Goal: Information Seeking & Learning: Learn about a topic

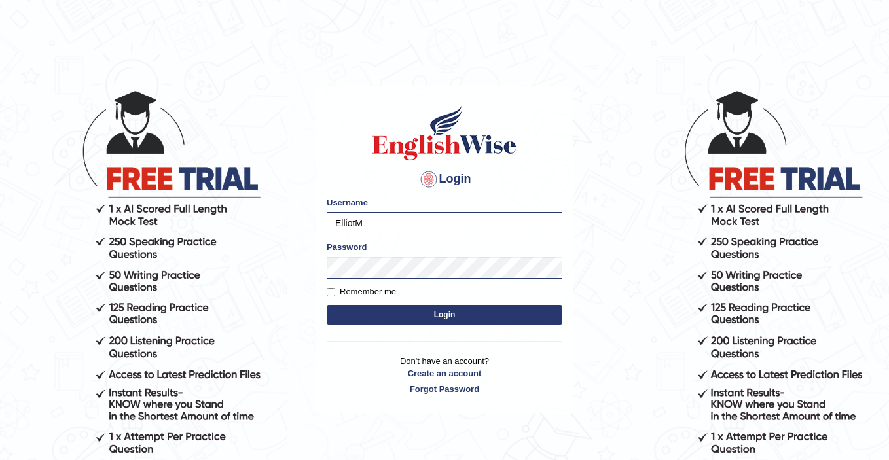
click at [445, 312] on button "Login" at bounding box center [445, 315] width 236 height 20
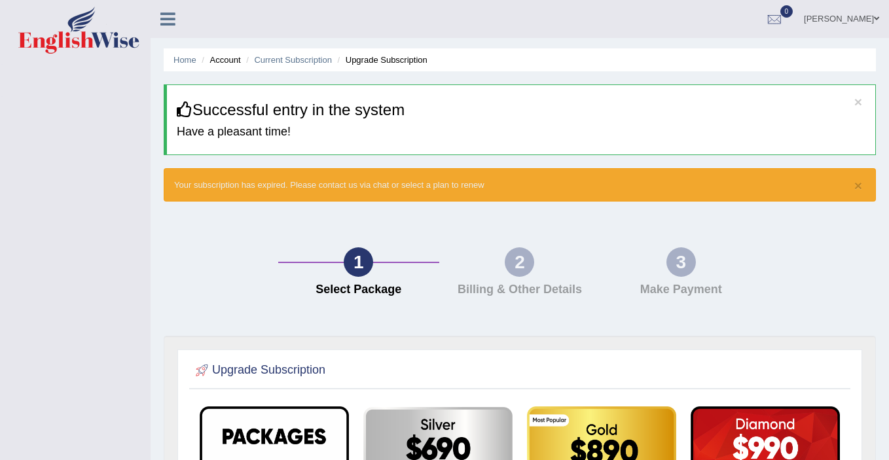
click at [840, 18] on link "[PERSON_NAME]" at bounding box center [841, 17] width 95 height 34
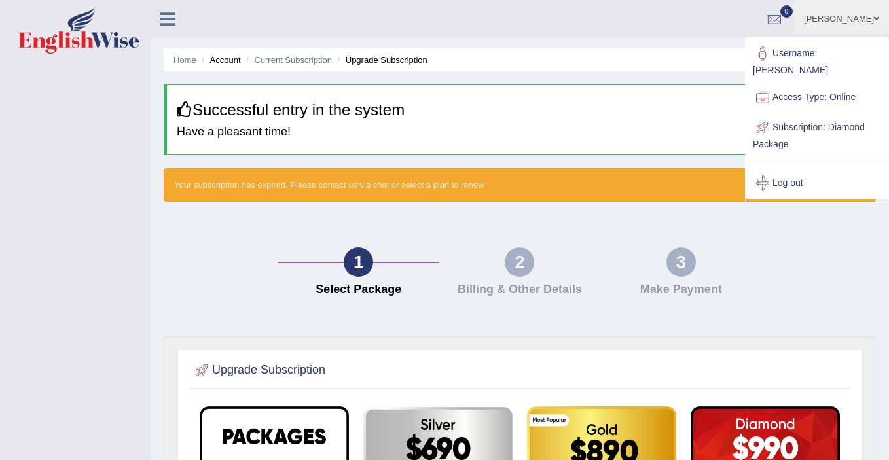
click at [553, 75] on div "Home Account Current Subscription Upgrade Subscription × Successful entry in th…" at bounding box center [520, 399] width 739 height 798
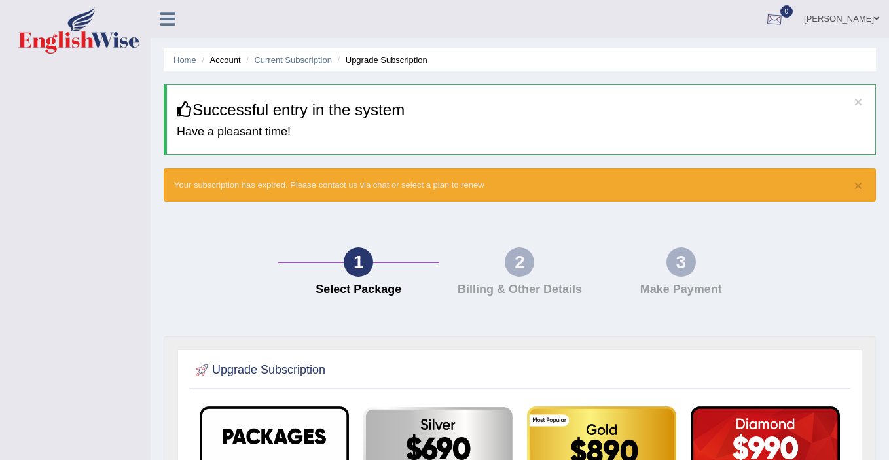
click at [823, 13] on link "[PERSON_NAME]" at bounding box center [841, 17] width 95 height 34
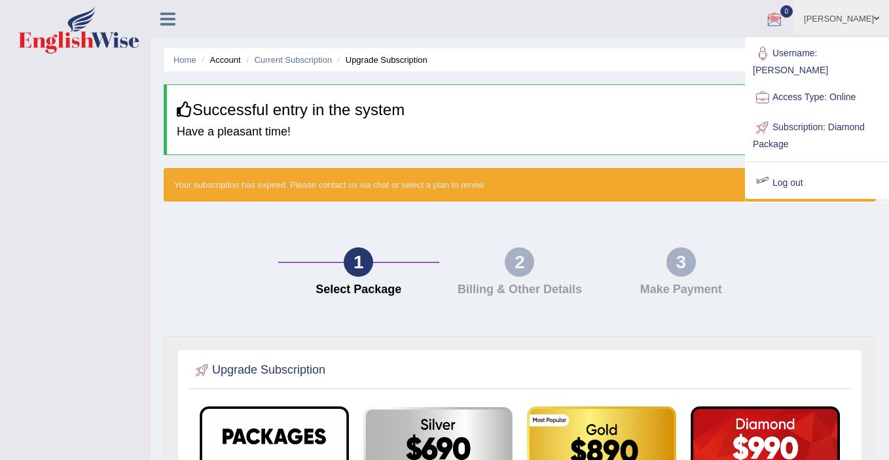
click at [790, 168] on link "Log out" at bounding box center [817, 183] width 141 height 30
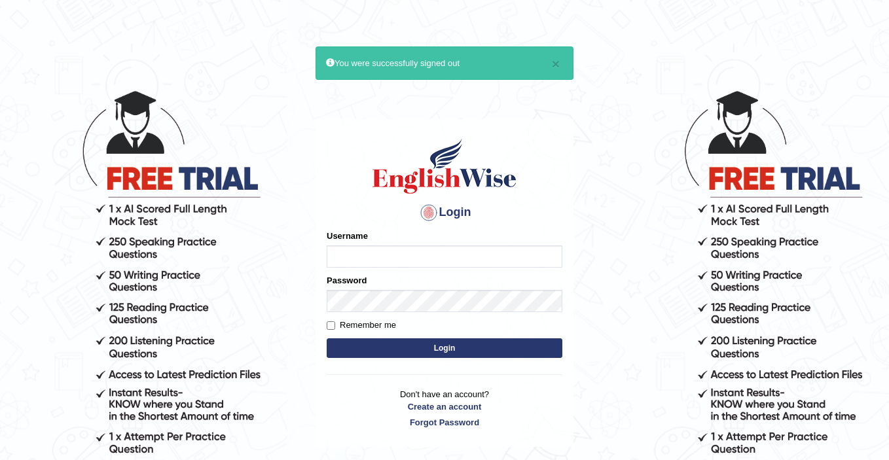
type input "ElliotM"
click at [445, 346] on button "Login" at bounding box center [445, 349] width 236 height 20
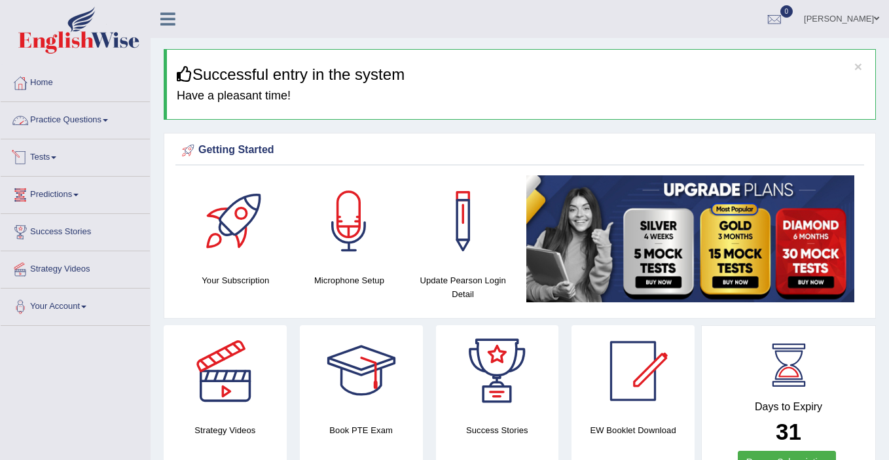
click at [84, 119] on link "Practice Questions" at bounding box center [75, 118] width 149 height 33
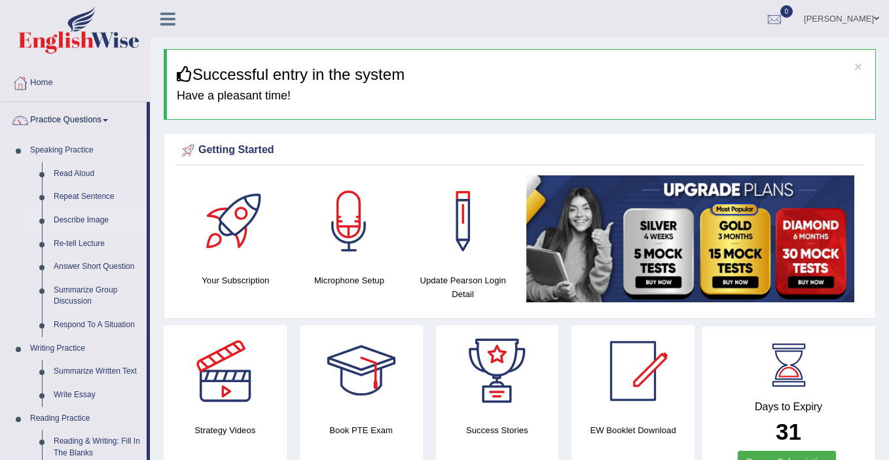
click at [79, 221] on link "Describe Image" at bounding box center [97, 221] width 99 height 24
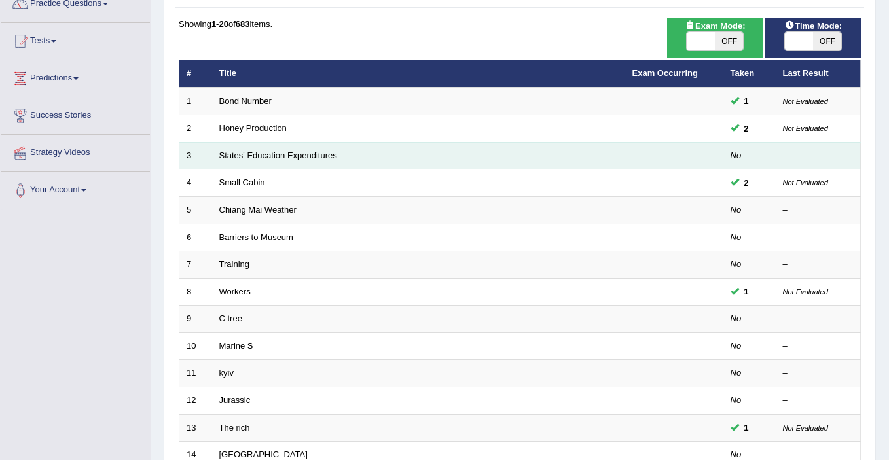
scroll to position [407, 0]
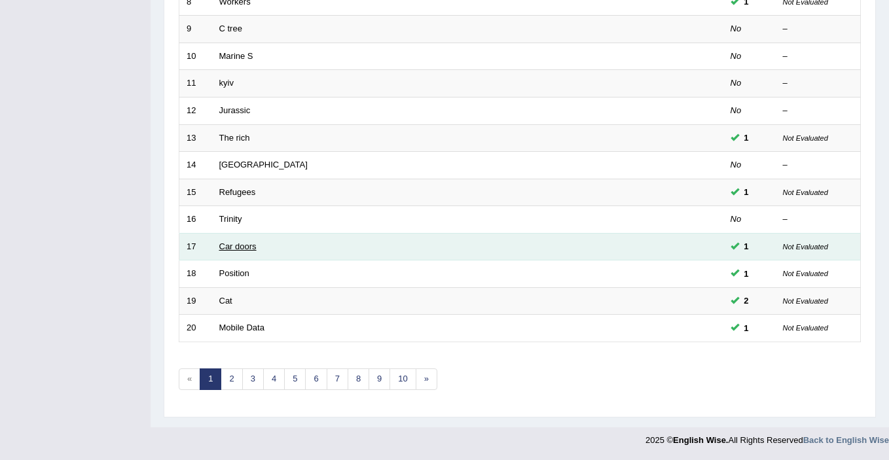
click at [236, 250] on link "Car doors" at bounding box center [237, 247] width 37 height 10
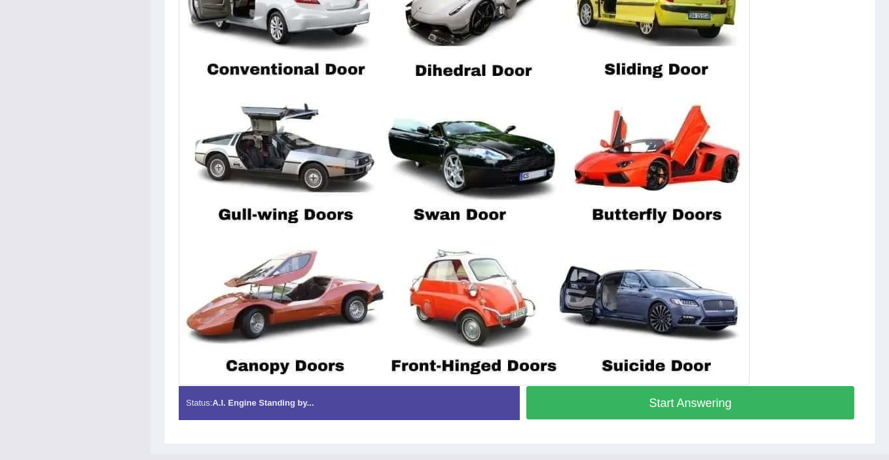
scroll to position [449, 0]
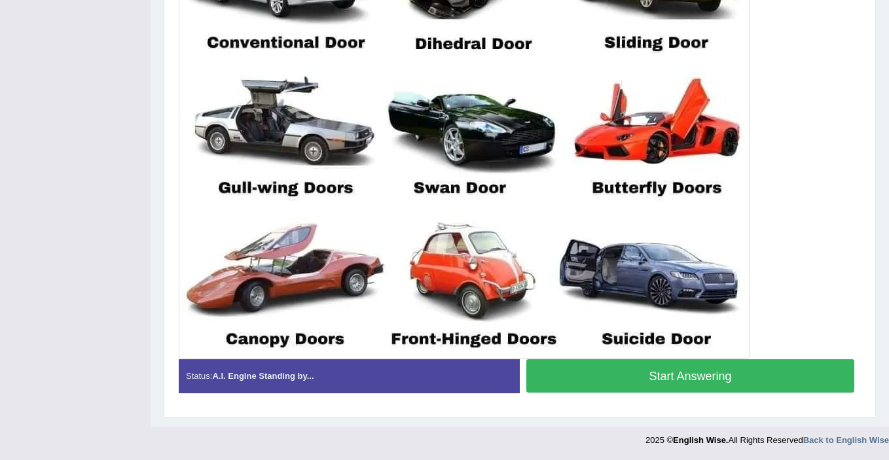
click at [601, 384] on button "Start Answering" at bounding box center [691, 376] width 328 height 33
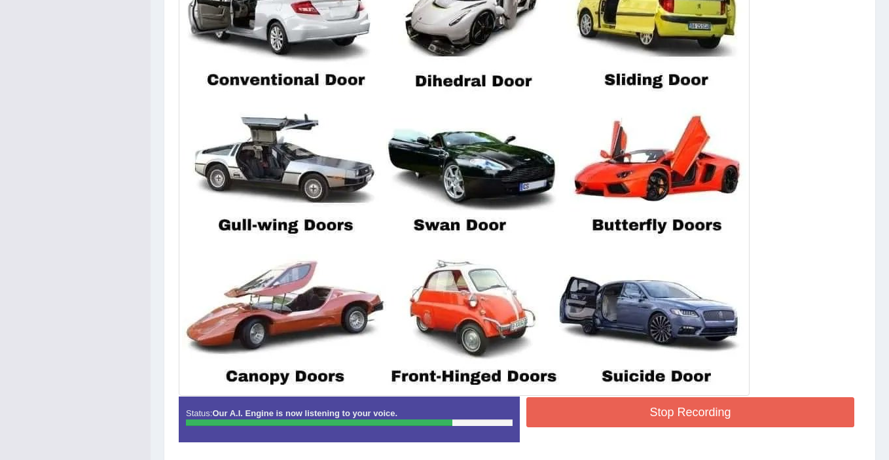
scroll to position [451, 0]
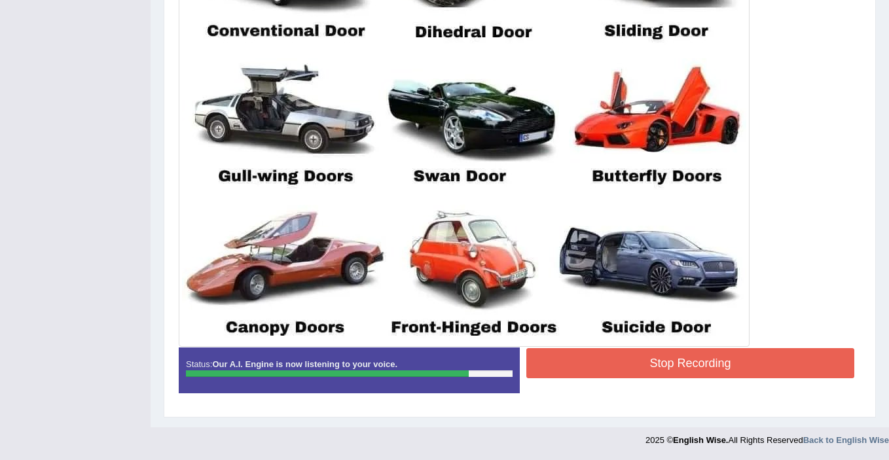
click at [661, 361] on button "Stop Recording" at bounding box center [691, 363] width 328 height 30
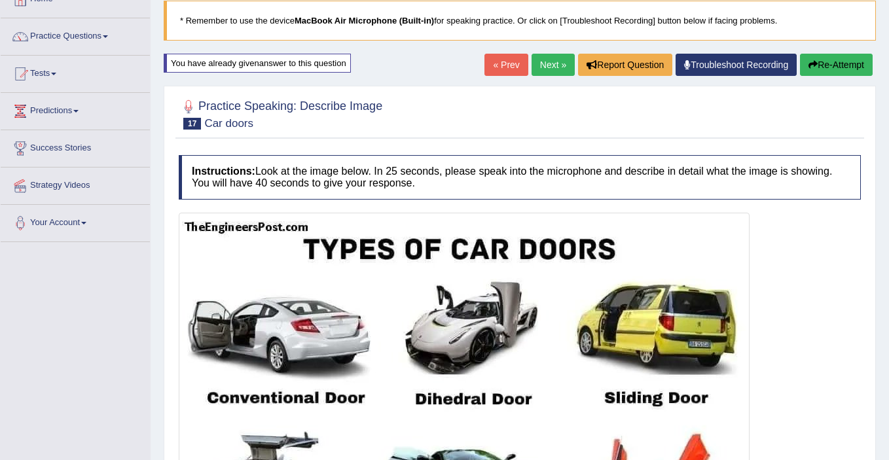
scroll to position [0, 0]
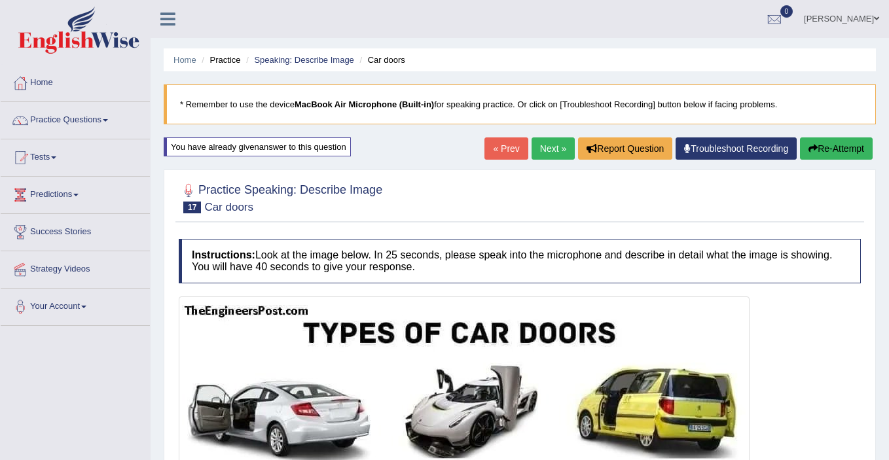
click at [551, 153] on link "Next »" at bounding box center [553, 149] width 43 height 22
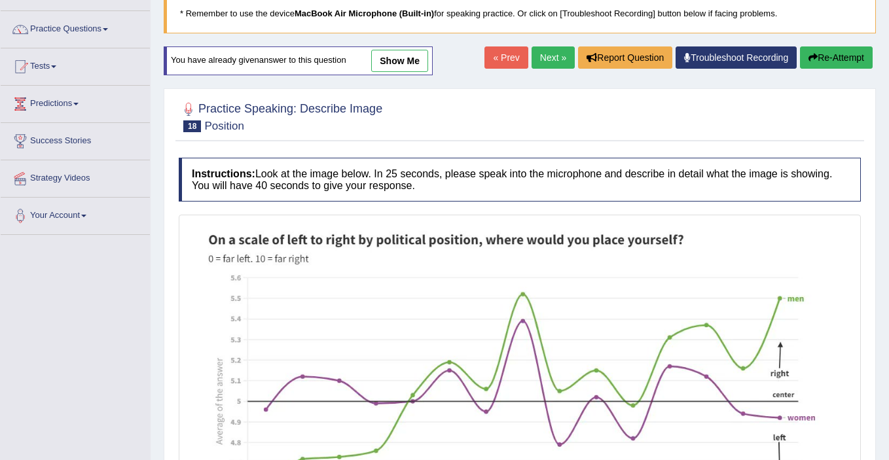
scroll to position [67, 0]
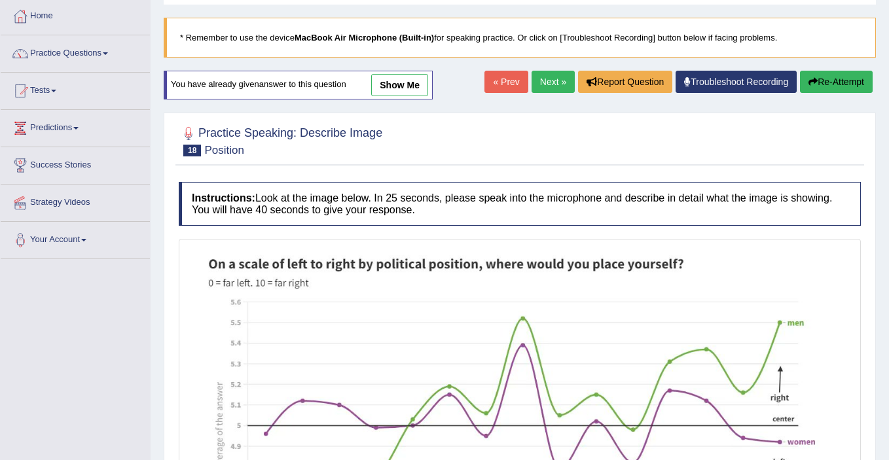
click at [399, 83] on link "show me" at bounding box center [399, 85] width 57 height 22
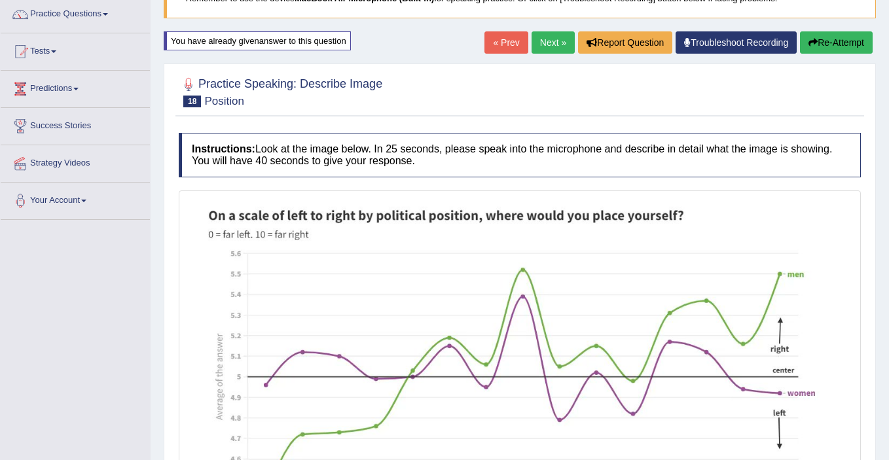
scroll to position [0, 0]
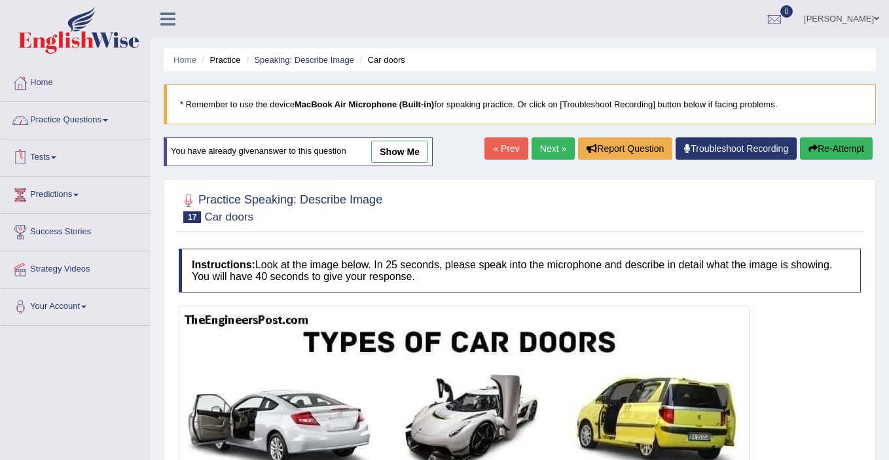
click at [102, 117] on link "Practice Questions" at bounding box center [75, 118] width 149 height 33
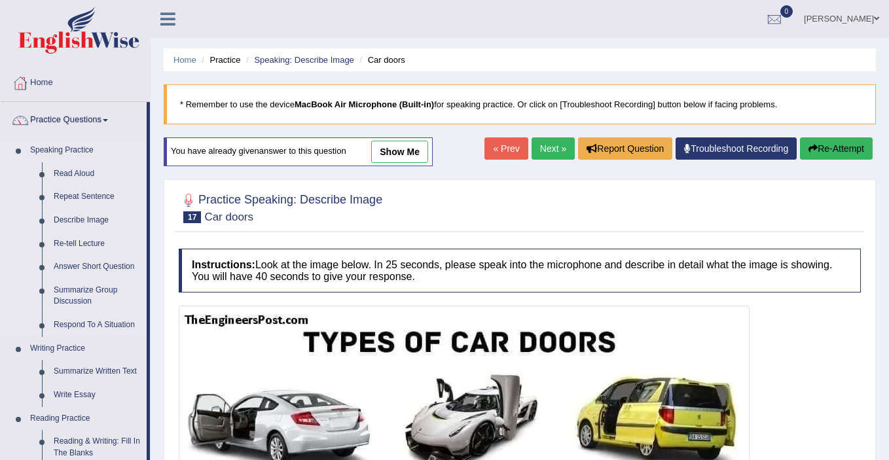
click at [83, 219] on link "Describe Image" at bounding box center [97, 221] width 99 height 24
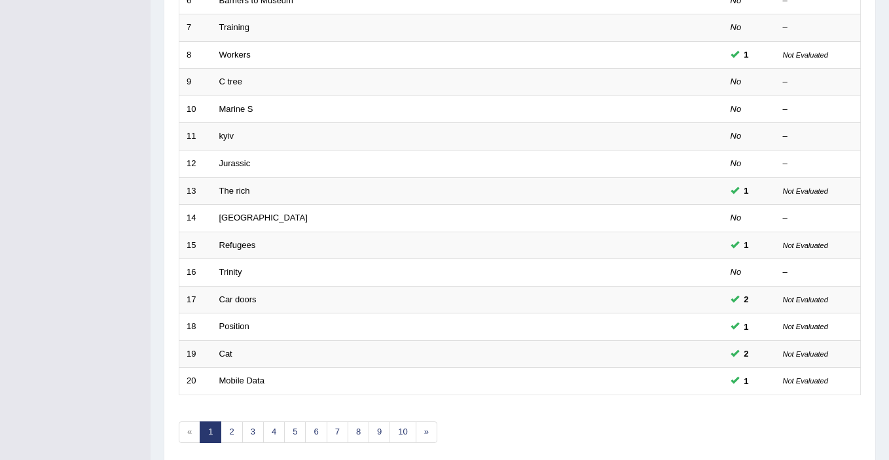
scroll to position [407, 0]
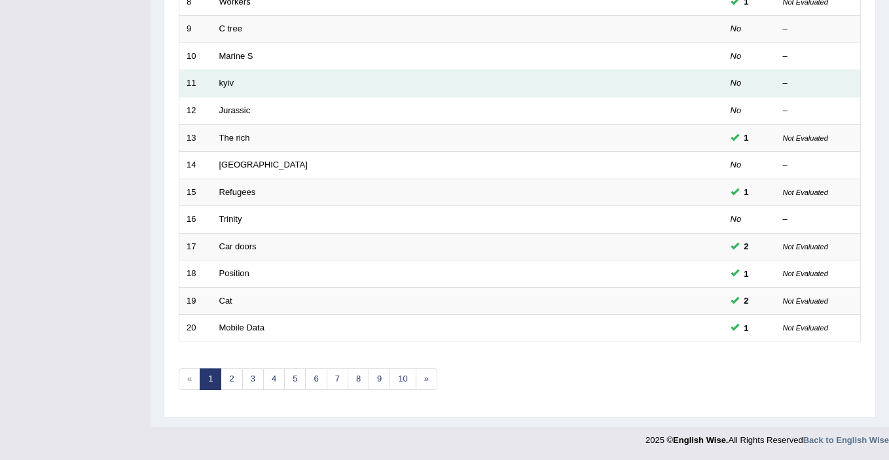
click at [272, 92] on td "kyiv" at bounding box center [418, 84] width 413 height 28
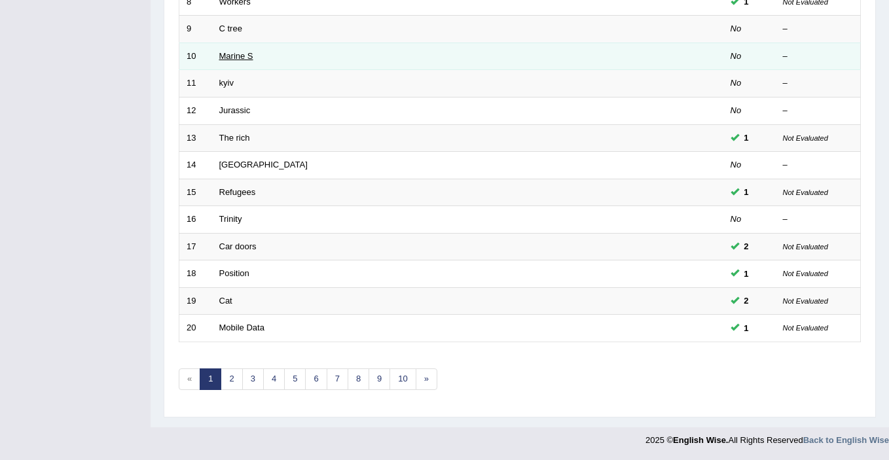
click at [227, 54] on link "Marine S" at bounding box center [236, 56] width 34 height 10
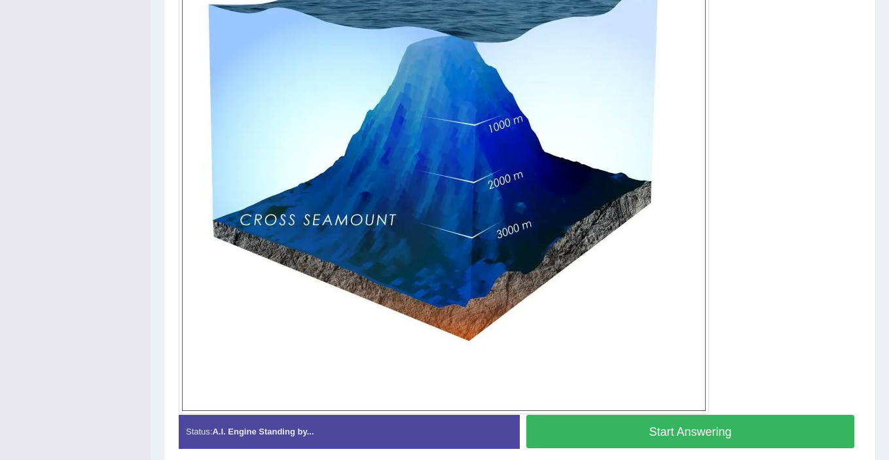
scroll to position [441, 0]
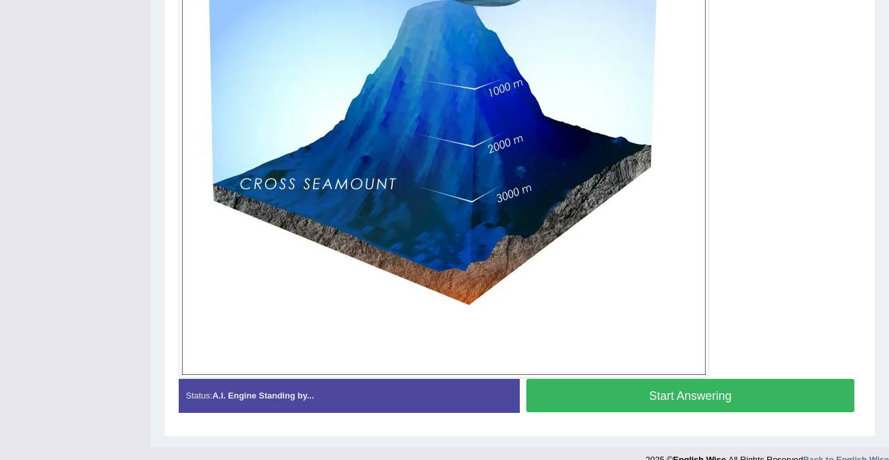
click at [596, 398] on button "Start Answering" at bounding box center [691, 395] width 328 height 33
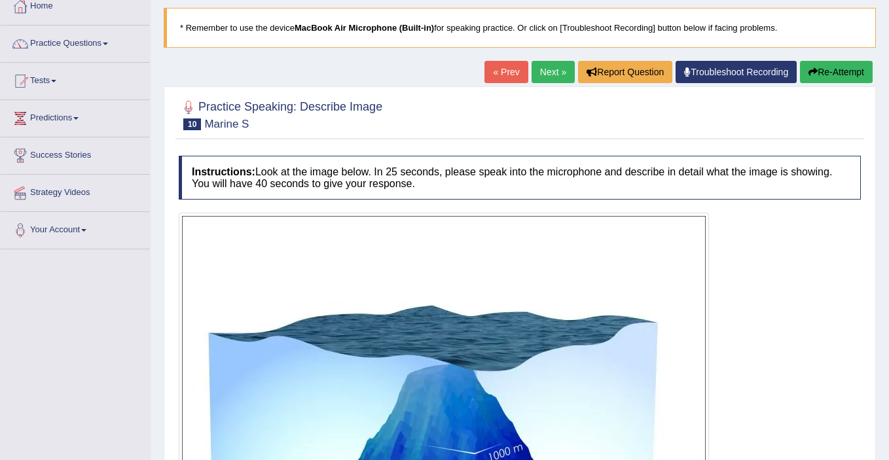
scroll to position [473, 0]
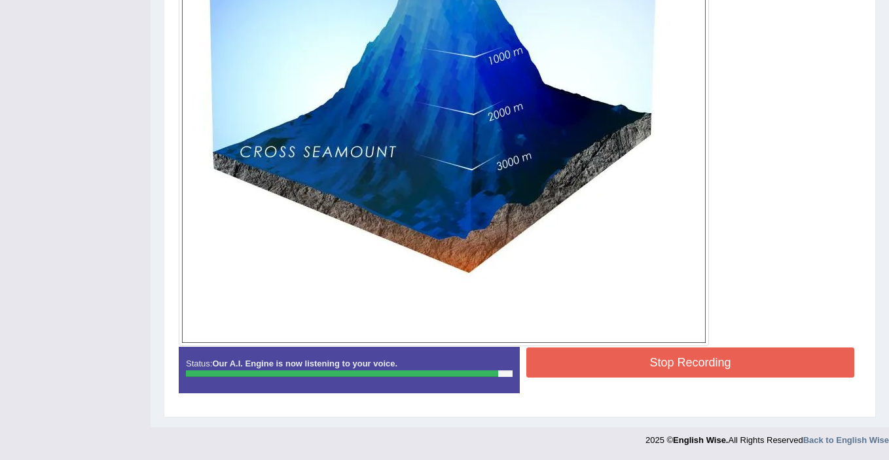
click at [646, 367] on button "Stop Recording" at bounding box center [691, 363] width 328 height 30
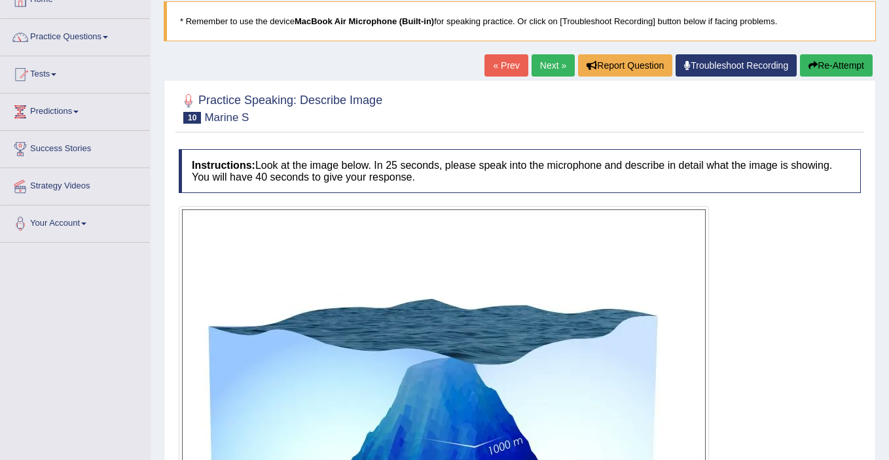
scroll to position [58, 0]
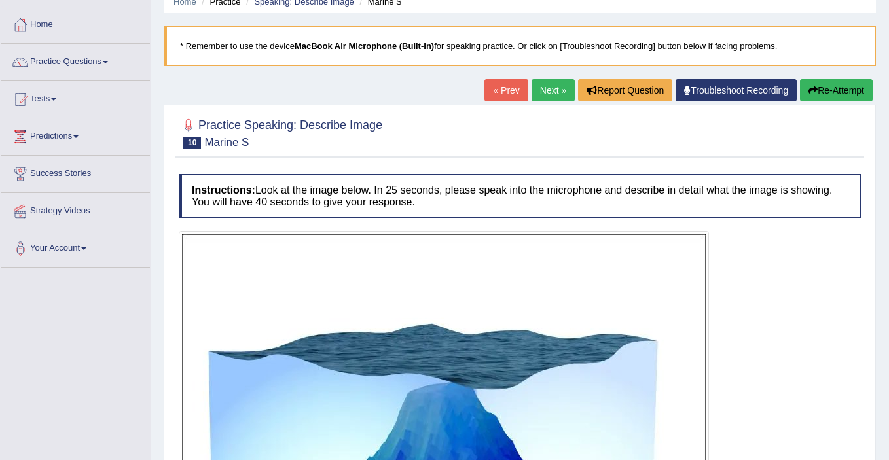
click at [543, 84] on link "Next »" at bounding box center [553, 90] width 43 height 22
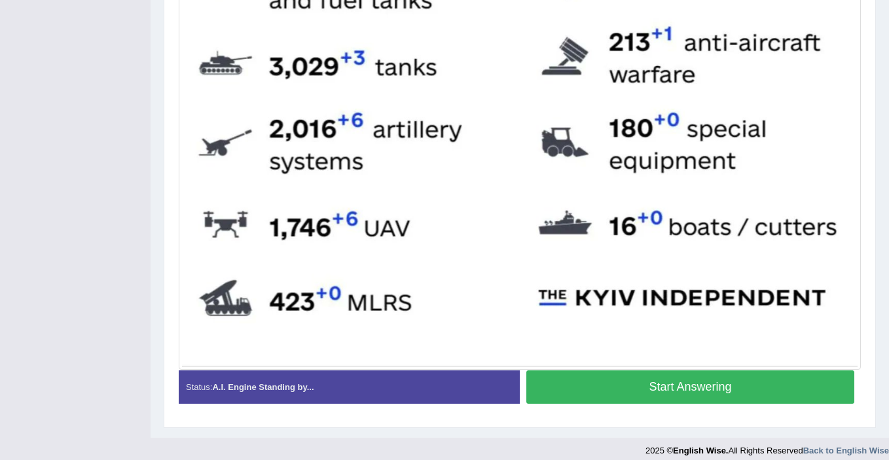
scroll to position [610, 0]
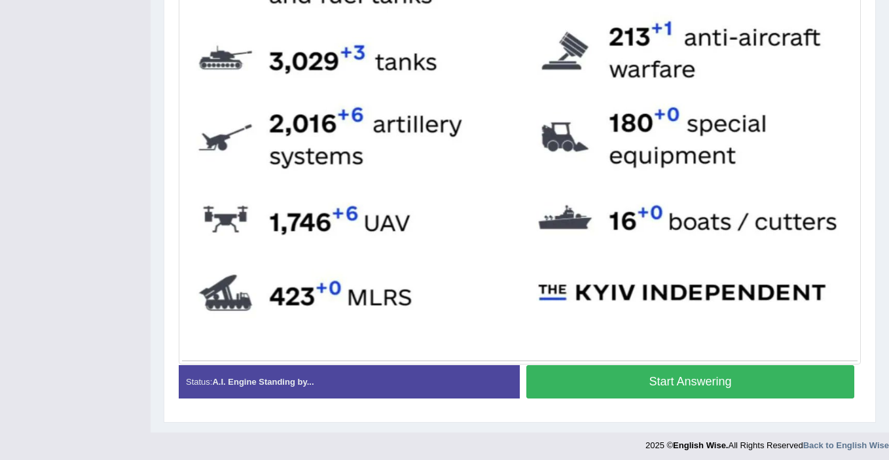
click at [675, 380] on button "Start Answering" at bounding box center [691, 381] width 328 height 33
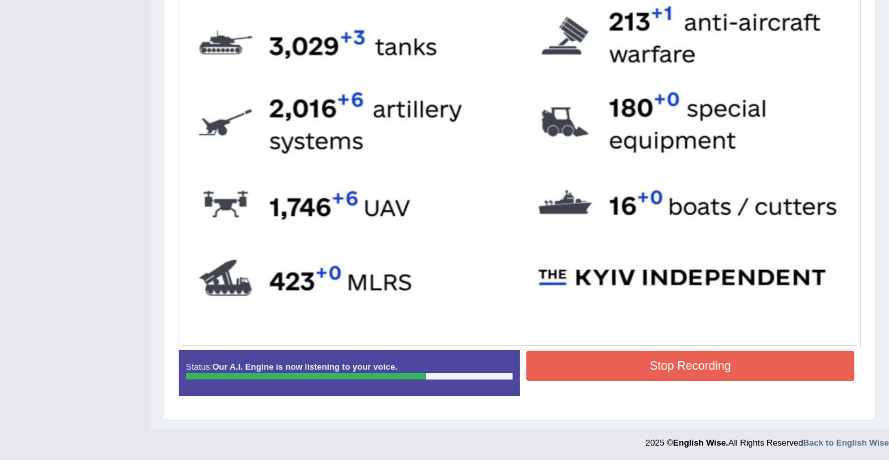
scroll to position [627, 0]
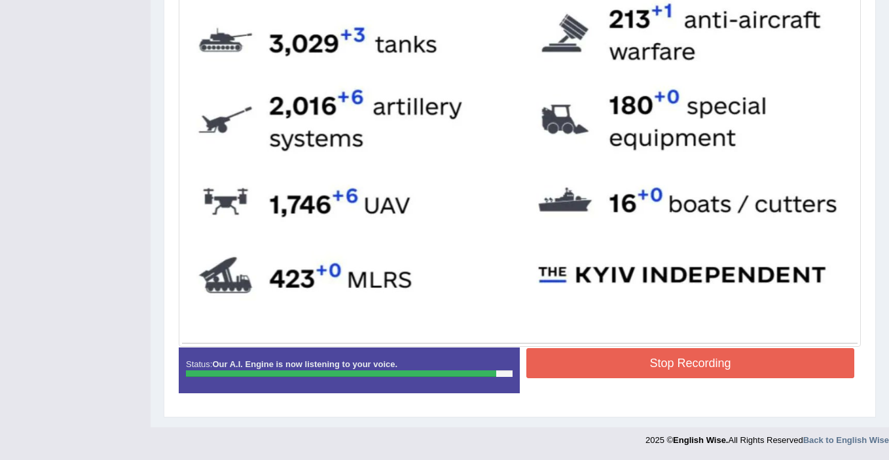
click at [688, 363] on button "Stop Recording" at bounding box center [691, 363] width 328 height 30
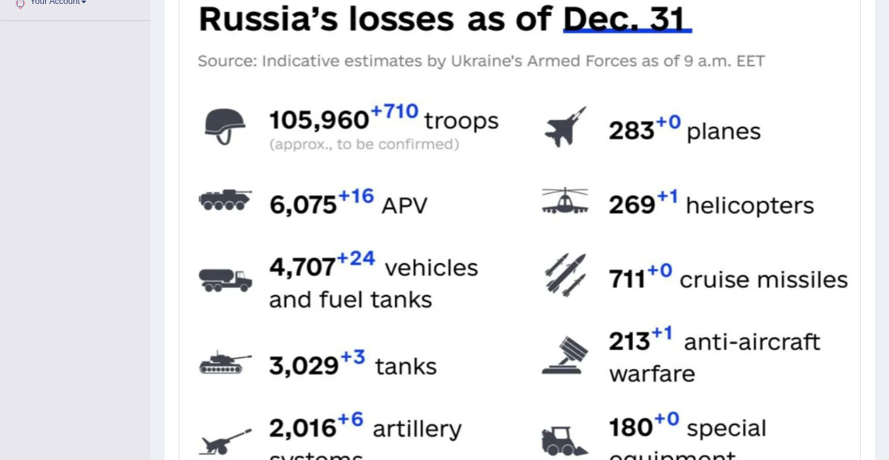
scroll to position [0, 0]
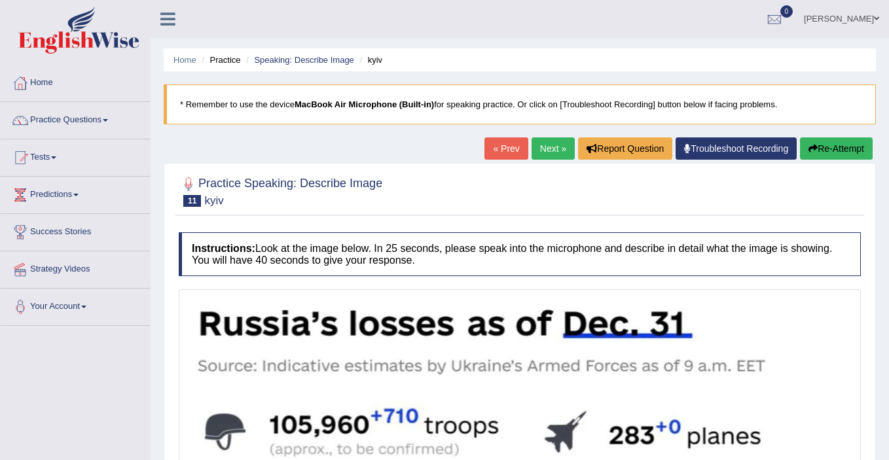
click at [545, 149] on link "Next »" at bounding box center [553, 149] width 43 height 22
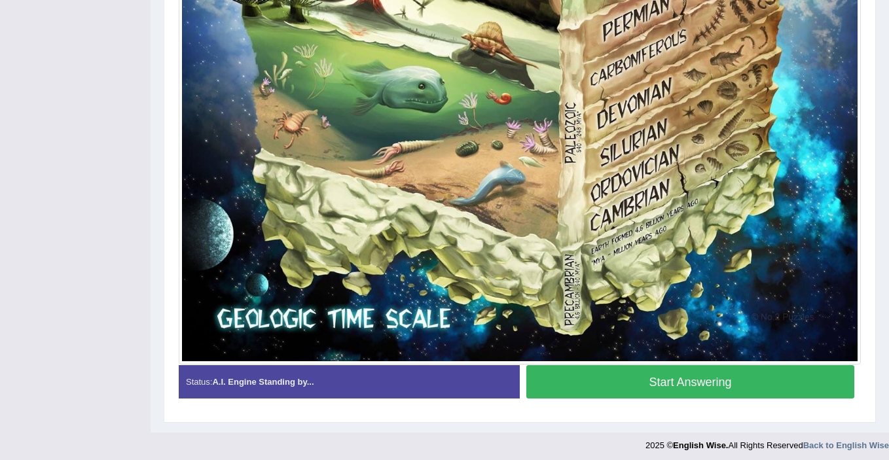
scroll to position [885, 0]
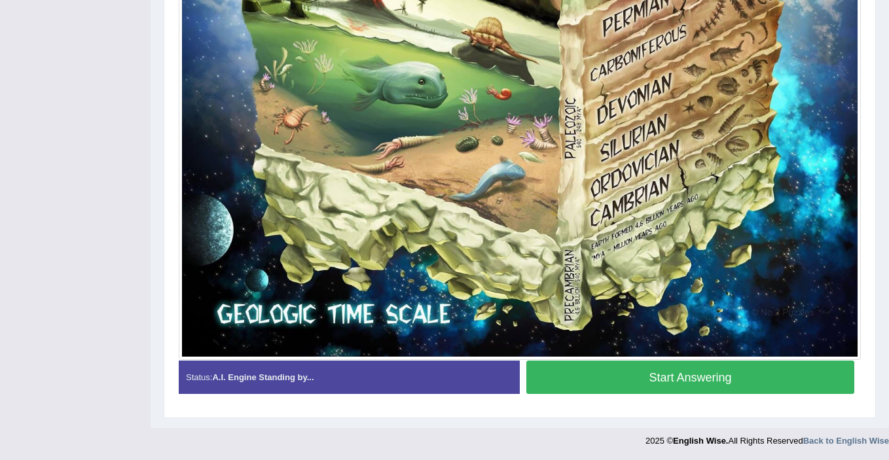
click at [648, 382] on button "Start Answering" at bounding box center [691, 377] width 328 height 33
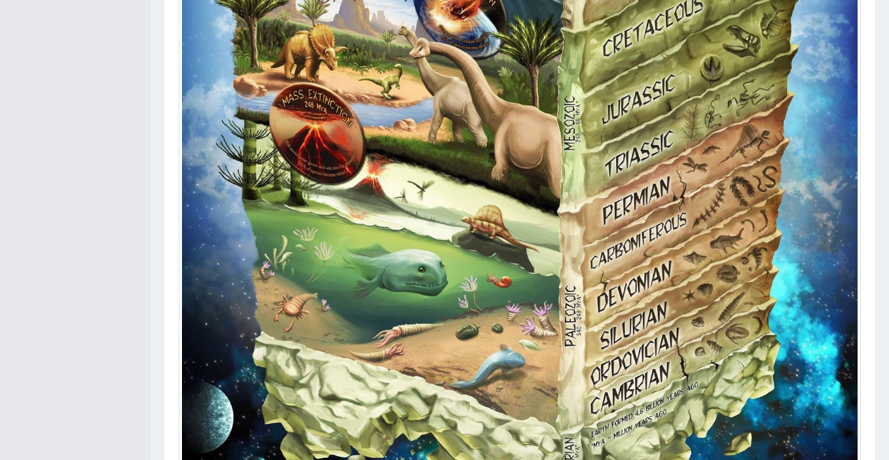
scroll to position [898, 0]
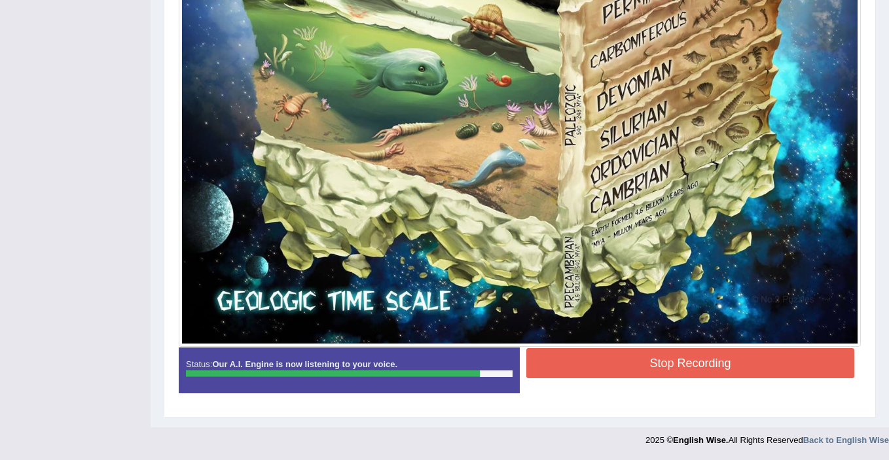
click at [688, 366] on button "Stop Recording" at bounding box center [691, 363] width 328 height 30
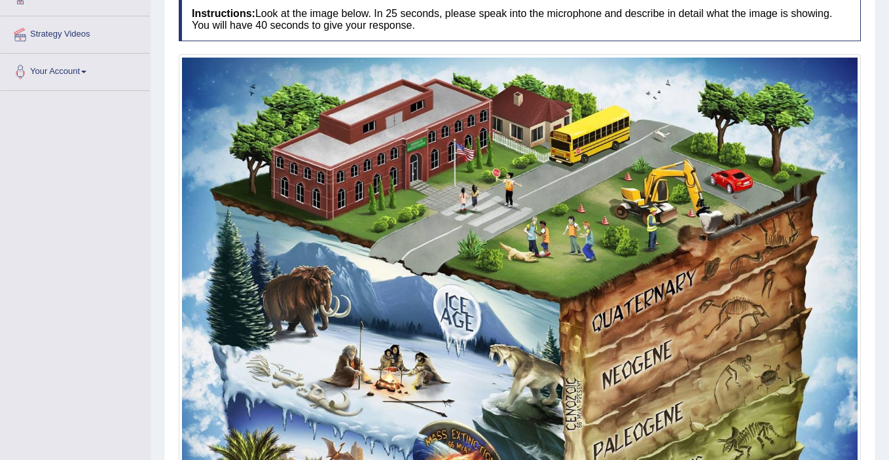
scroll to position [0, 0]
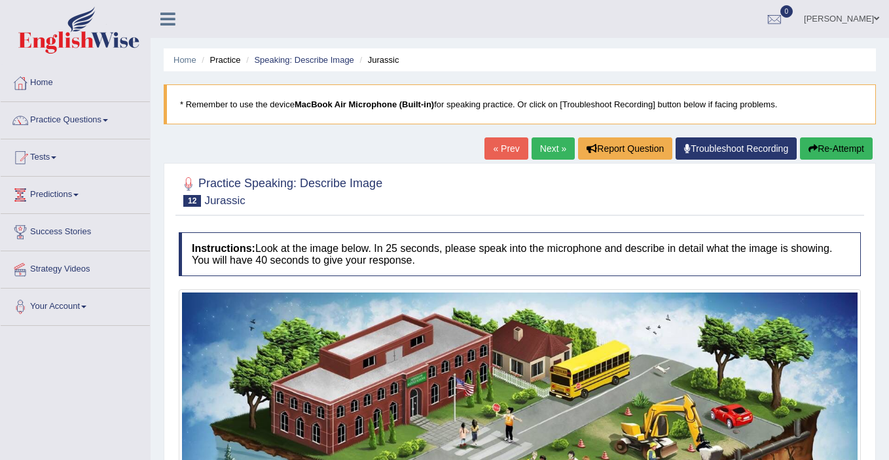
click at [550, 143] on link "Next »" at bounding box center [553, 149] width 43 height 22
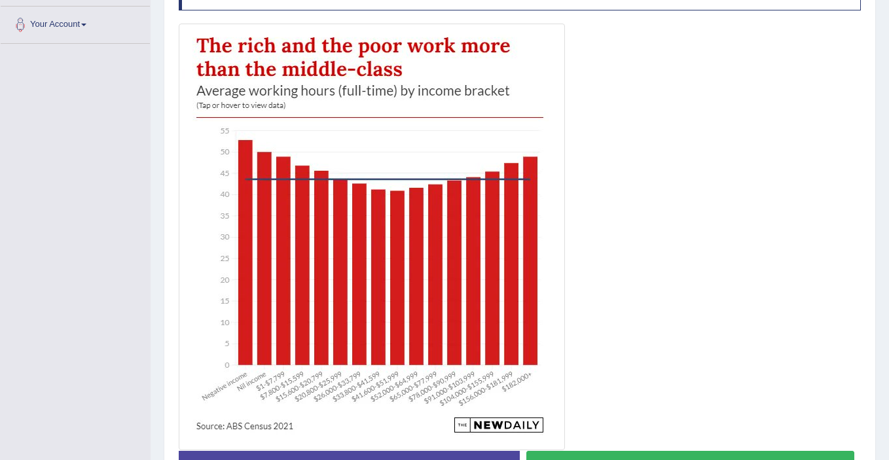
scroll to position [374, 0]
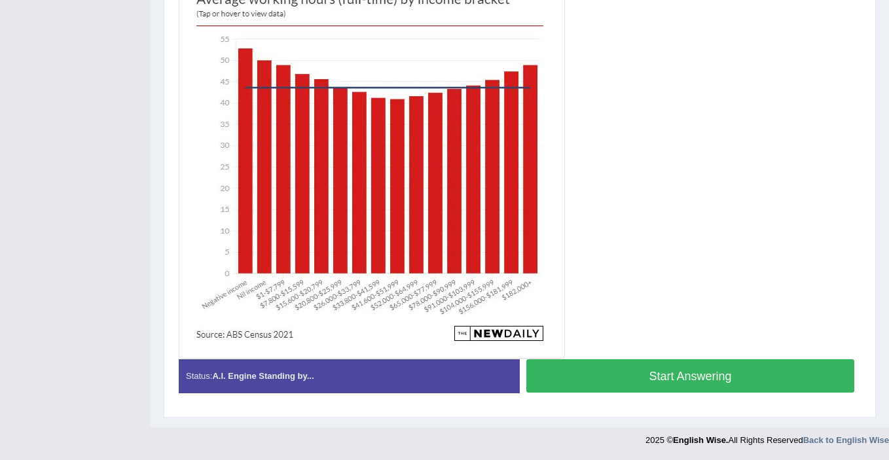
click at [693, 370] on button "Start Answering" at bounding box center [691, 376] width 328 height 33
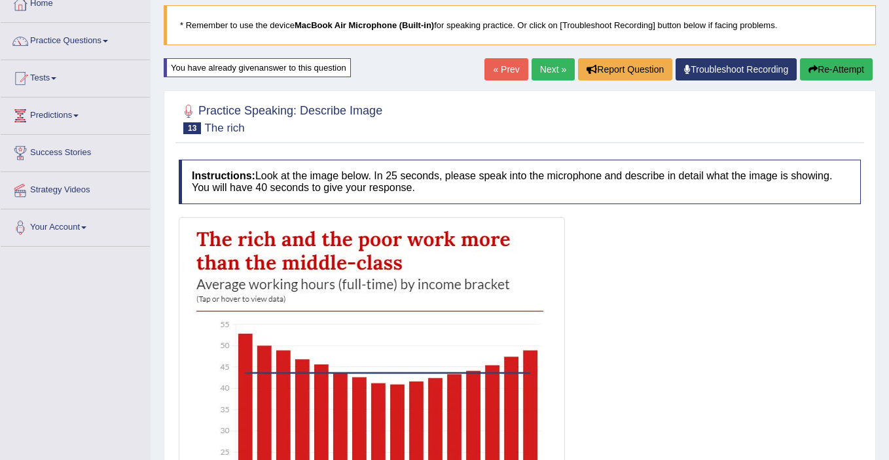
scroll to position [0, 0]
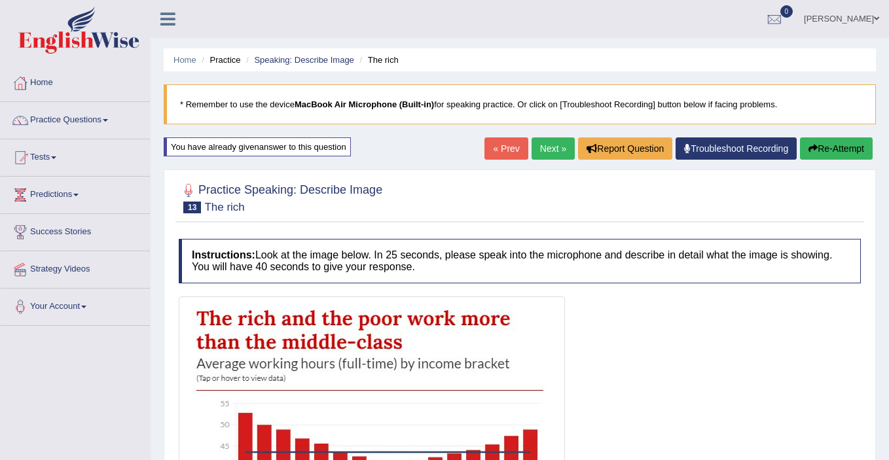
click at [546, 149] on link "Next »" at bounding box center [553, 149] width 43 height 22
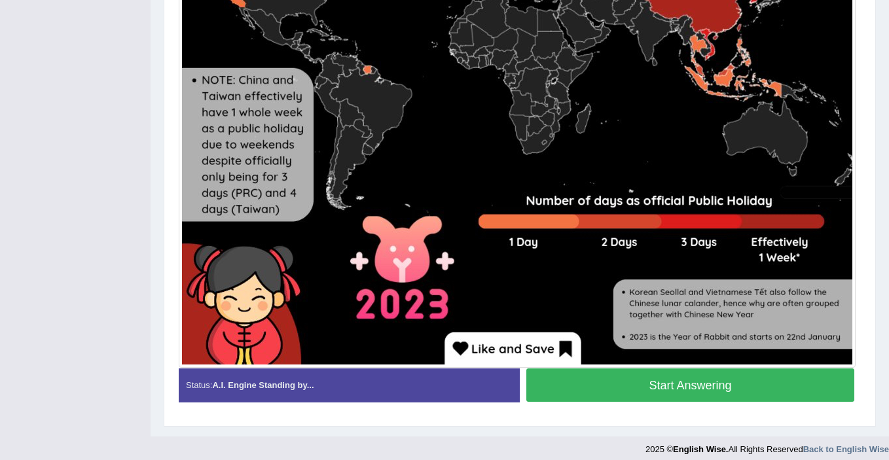
scroll to position [608, 0]
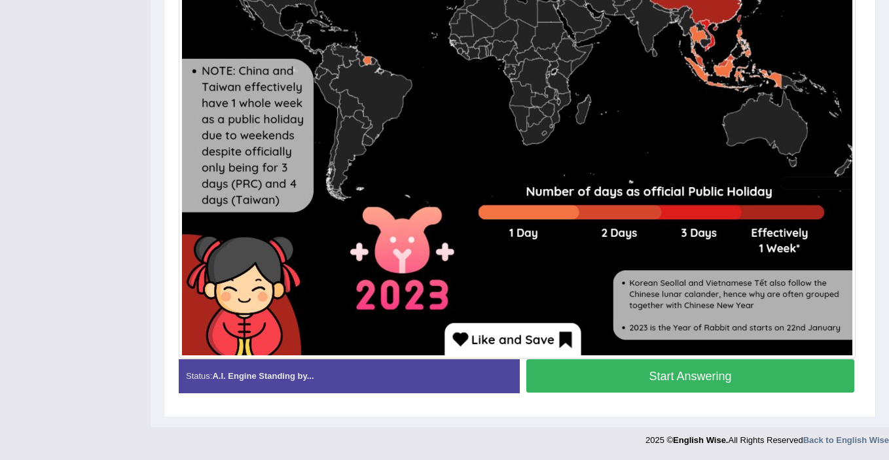
click at [662, 377] on button "Start Answering" at bounding box center [691, 376] width 328 height 33
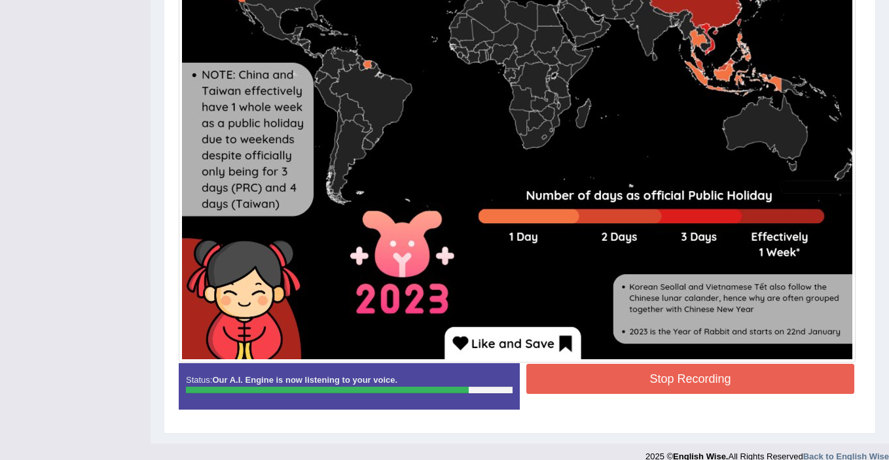
scroll to position [614, 0]
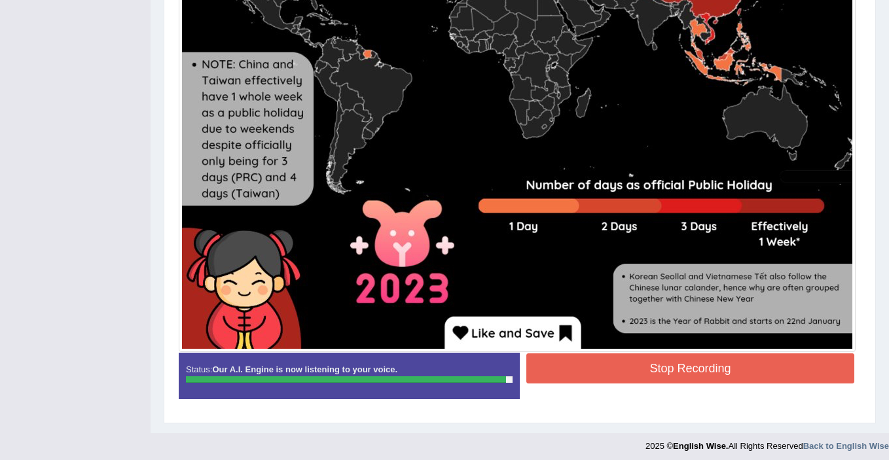
click at [693, 369] on button "Stop Recording" at bounding box center [691, 369] width 328 height 30
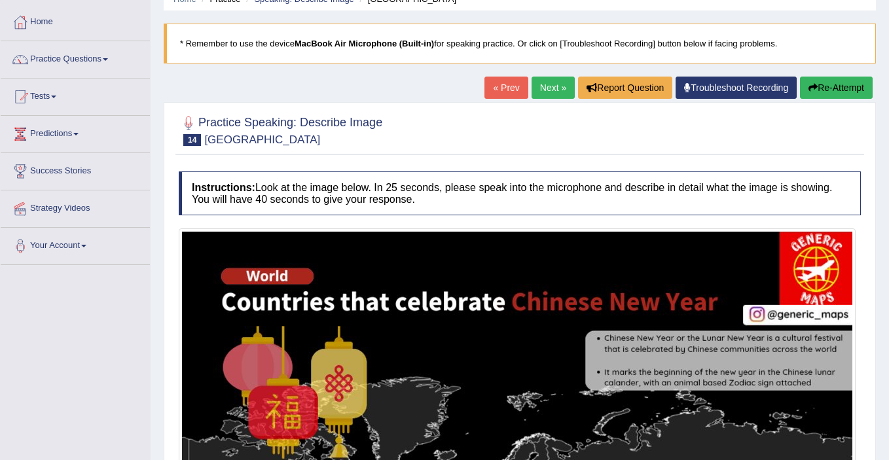
scroll to position [57, 0]
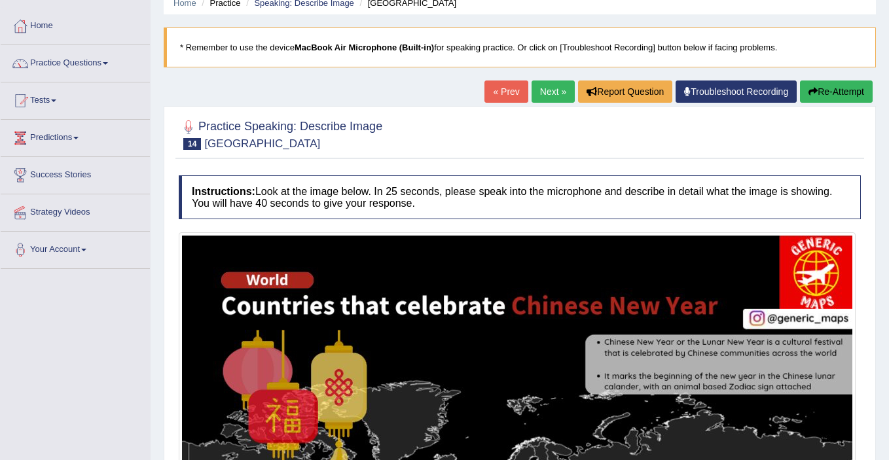
click at [809, 89] on icon "button" at bounding box center [813, 91] width 9 height 9
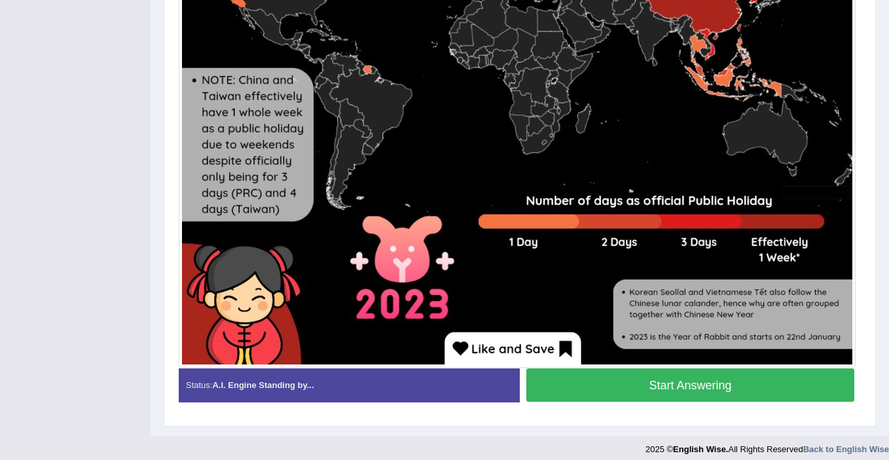
scroll to position [624, 0]
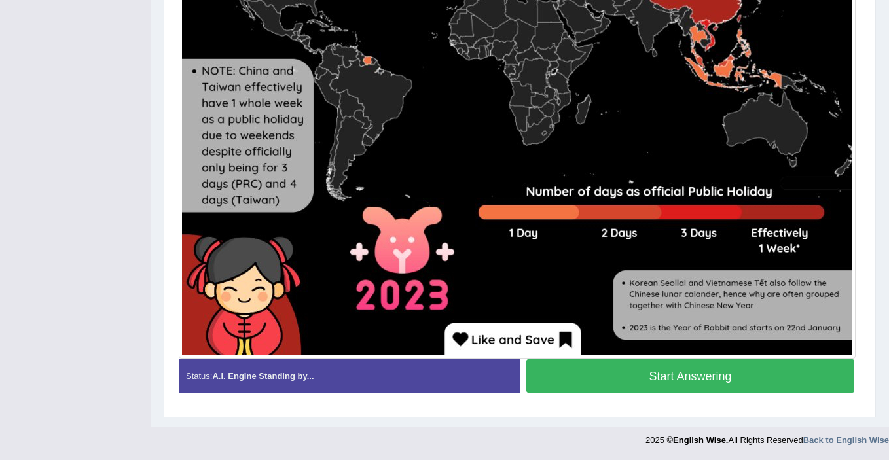
click at [625, 373] on button "Start Answering" at bounding box center [691, 376] width 328 height 33
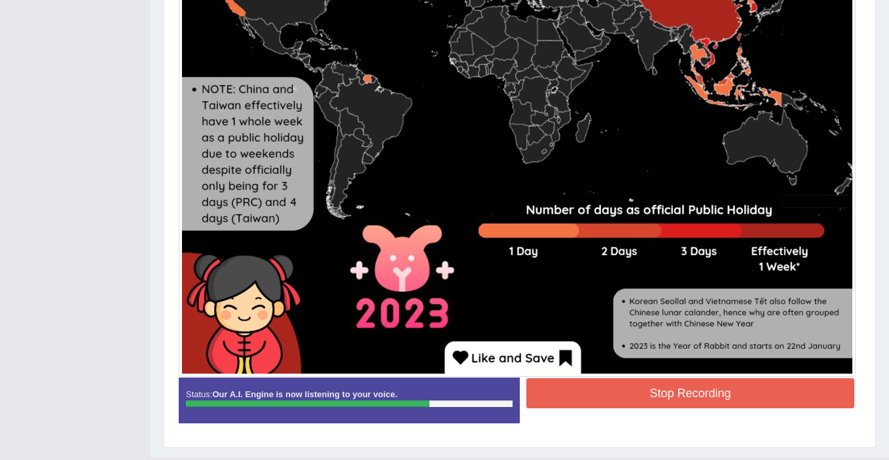
scroll to position [627, 0]
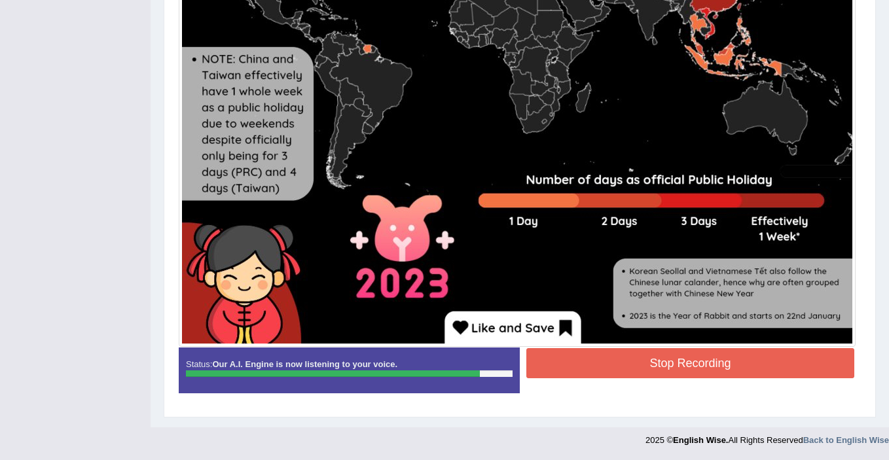
click at [667, 370] on button "Stop Recording" at bounding box center [691, 363] width 328 height 30
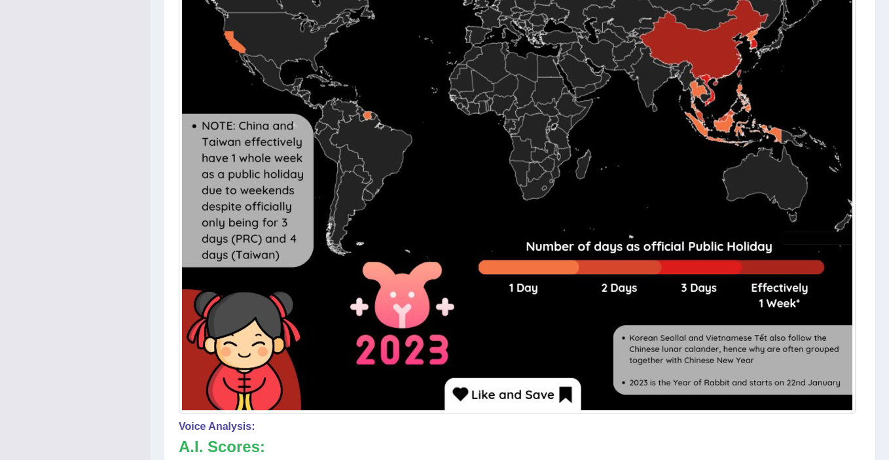
scroll to position [0, 0]
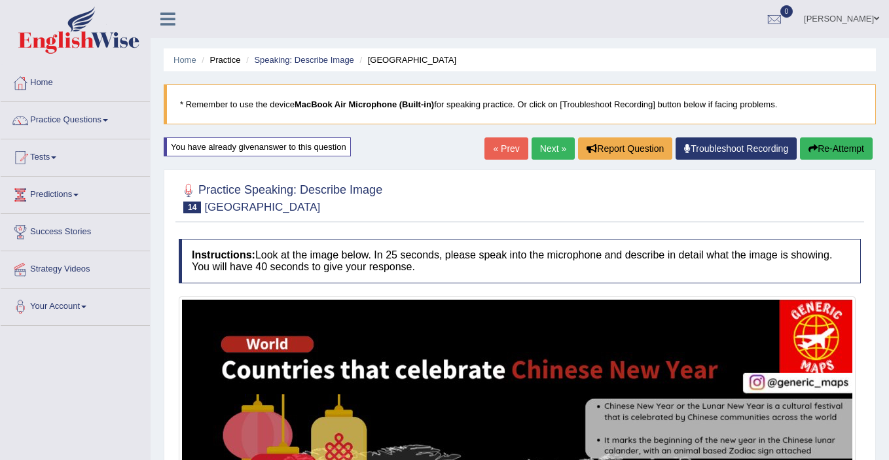
click at [542, 145] on link "Next »" at bounding box center [553, 149] width 43 height 22
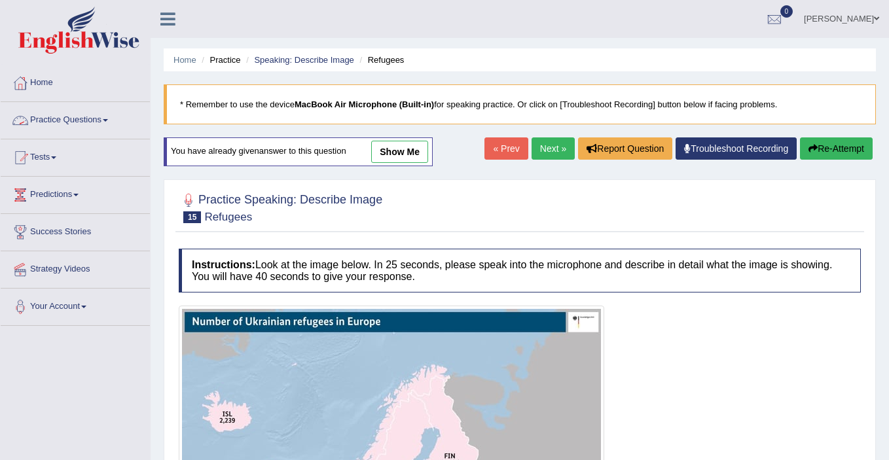
click at [63, 115] on link "Practice Questions" at bounding box center [75, 118] width 149 height 33
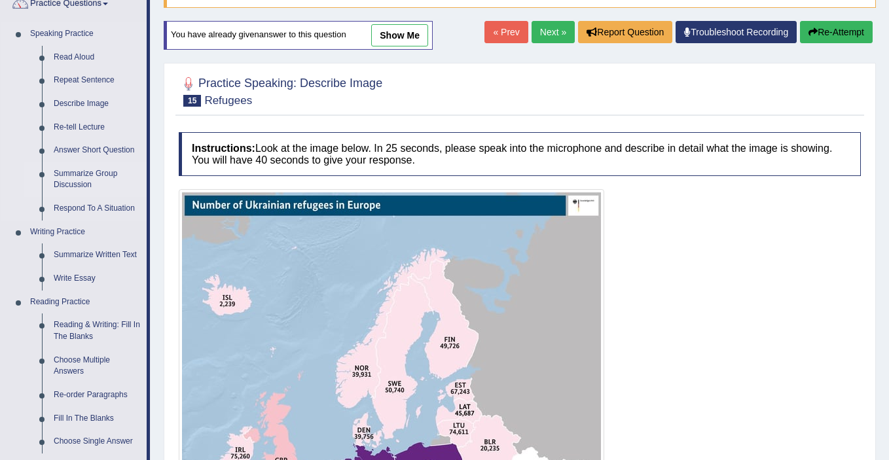
scroll to position [117, 0]
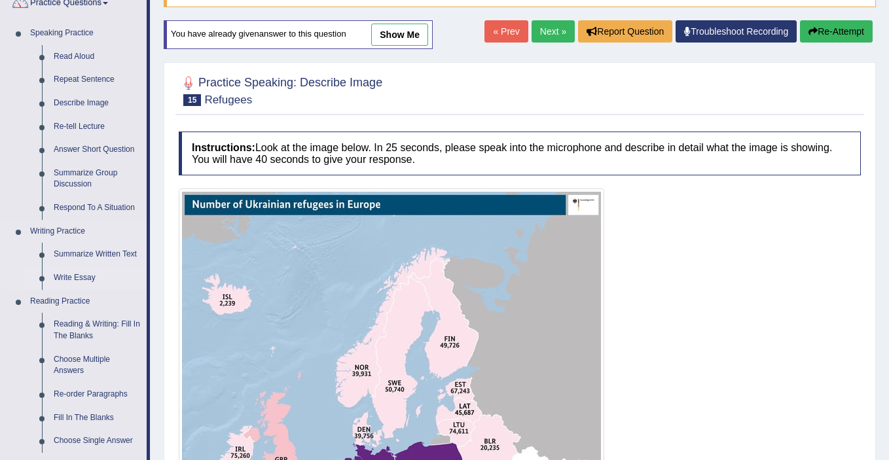
click at [67, 280] on link "Write Essay" at bounding box center [97, 279] width 99 height 24
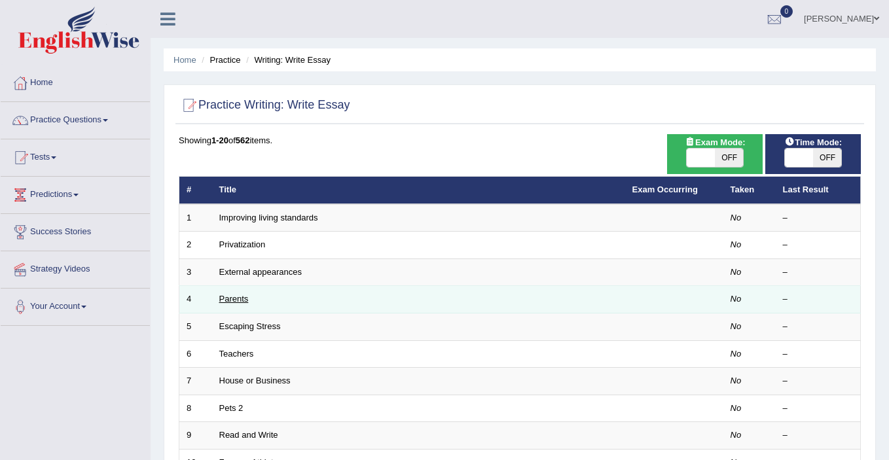
click at [227, 299] on link "Parents" at bounding box center [233, 299] width 29 height 10
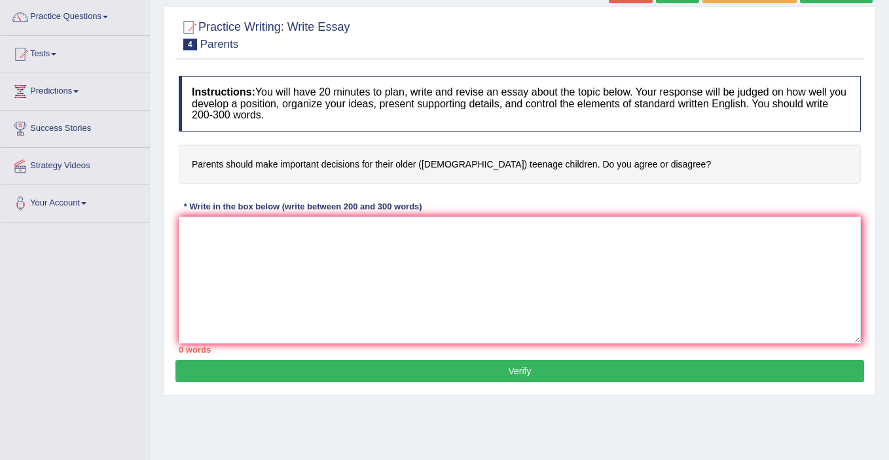
scroll to position [104, 0]
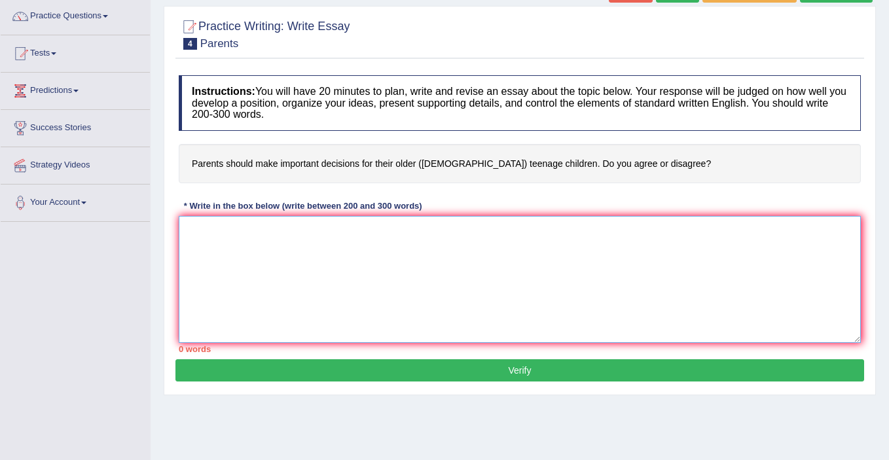
click at [224, 253] on textarea at bounding box center [520, 279] width 682 height 127
type textarea "t"
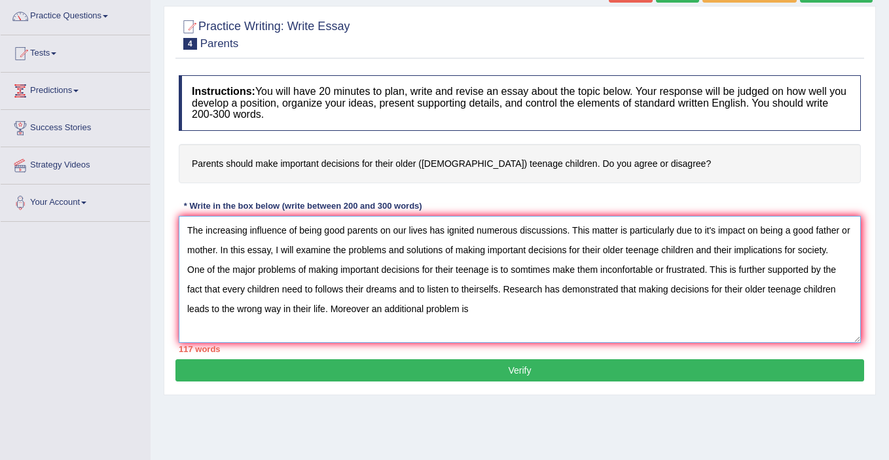
click at [370, 308] on textarea "The increasing influence of being good parents on our lives has ignited numerou…" at bounding box center [520, 279] width 682 height 127
click at [480, 313] on textarea "The increasing influence of being good parents on our lives has ignited numerou…" at bounding box center [520, 279] width 682 height 127
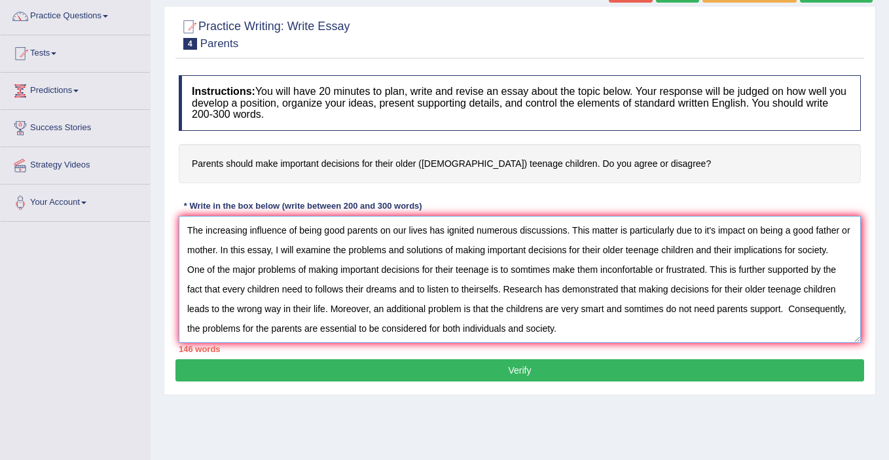
scroll to position [11, 0]
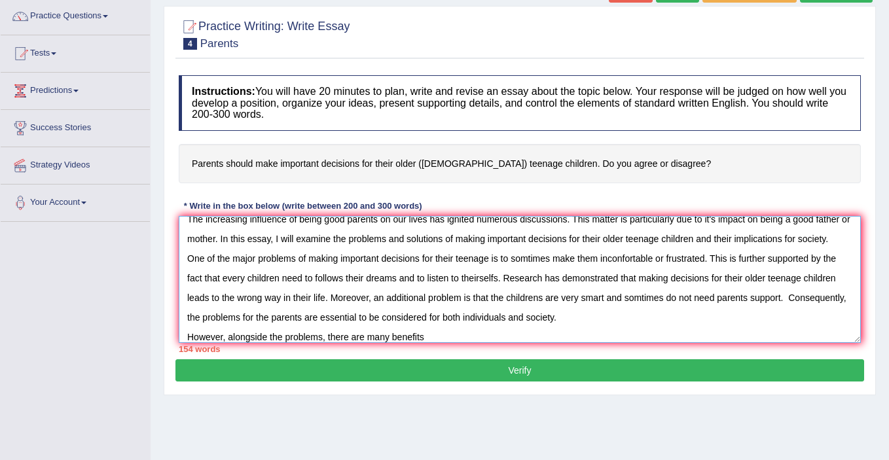
click at [367, 337] on textarea "The increasing influence of being good parents on our lives has ignited numerou…" at bounding box center [520, 279] width 682 height 127
click at [461, 337] on textarea "The increasing influence of being good parents on our lives has ignited numerou…" at bounding box center [520, 279] width 682 height 127
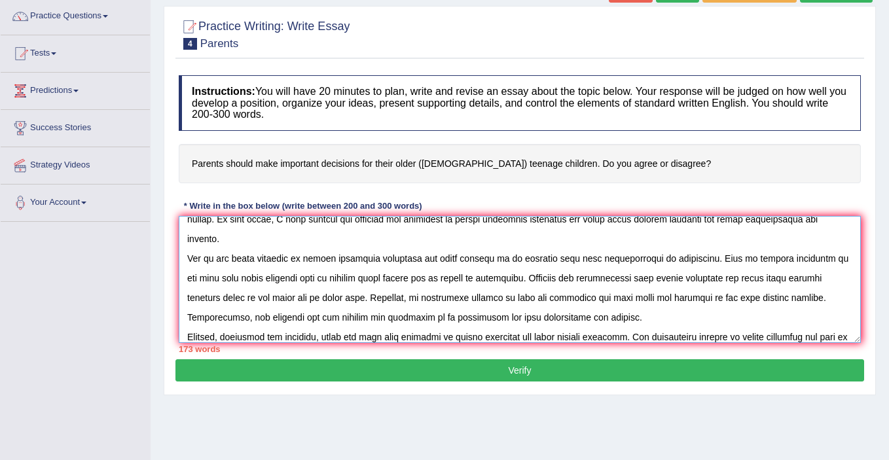
scroll to position [39, 0]
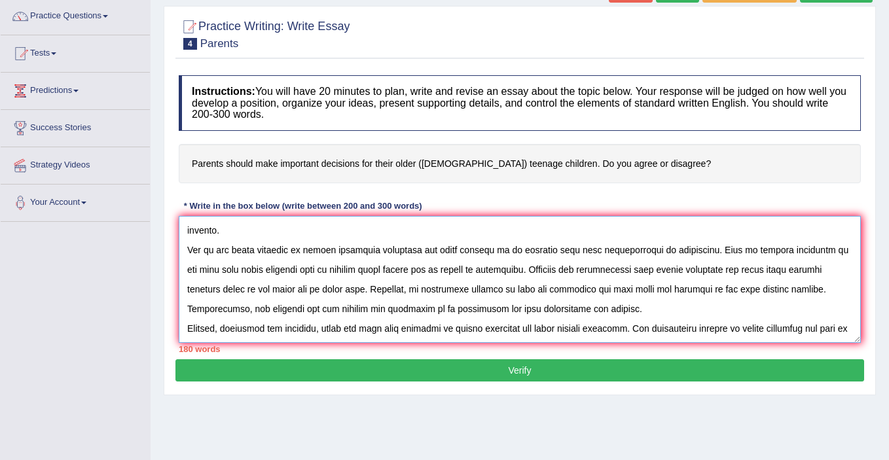
click at [381, 327] on textarea at bounding box center [520, 279] width 682 height 127
click at [445, 333] on textarea at bounding box center [520, 279] width 682 height 127
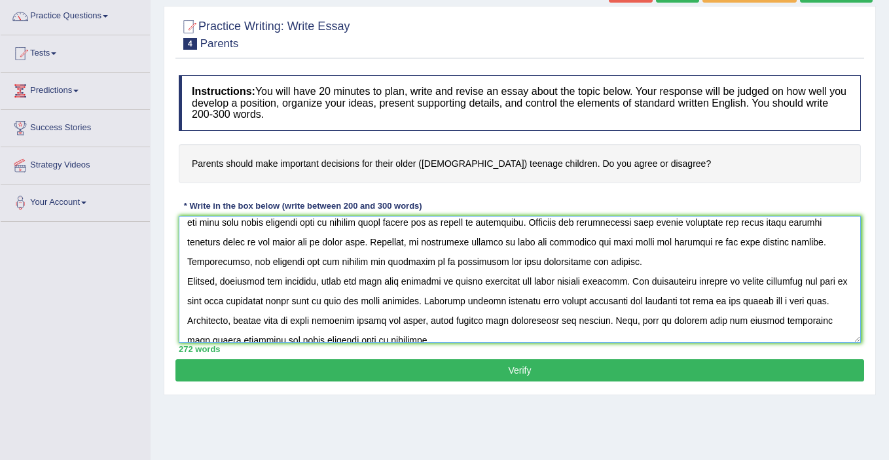
scroll to position [118, 0]
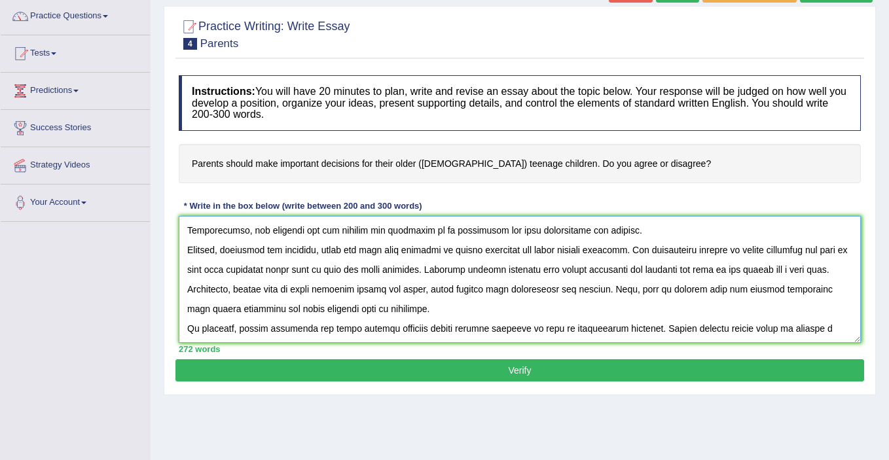
type textarea "The increasing influence of being good parents on our lives has ignited numerou…"
click at [415, 374] on button "Verify" at bounding box center [520, 371] width 689 height 22
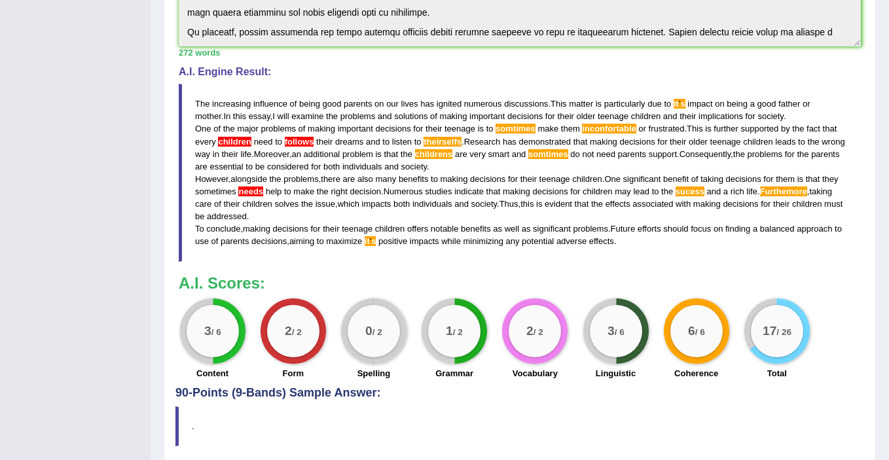
scroll to position [382, 0]
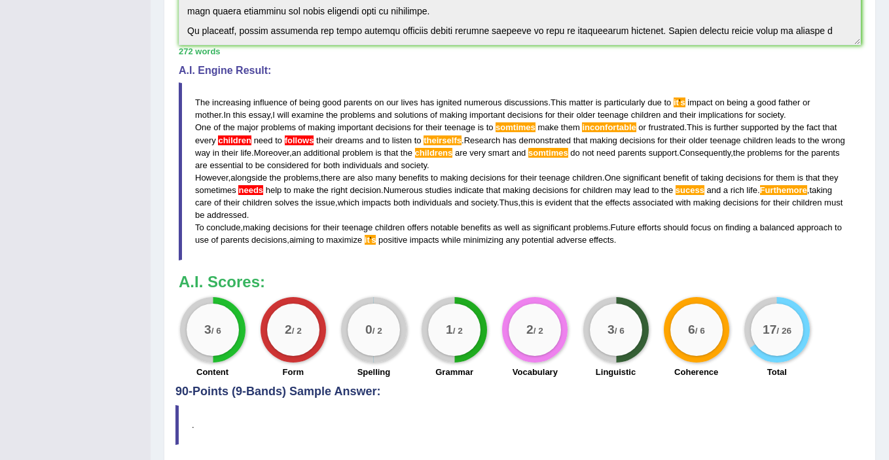
click at [705, 190] on span "sucess" at bounding box center [690, 190] width 29 height 10
click at [705, 194] on span "sucess" at bounding box center [690, 190] width 29 height 10
click at [795, 191] on span "Furthemore" at bounding box center [783, 190] width 47 height 10
click at [807, 194] on span "Furthemore" at bounding box center [783, 190] width 47 height 10
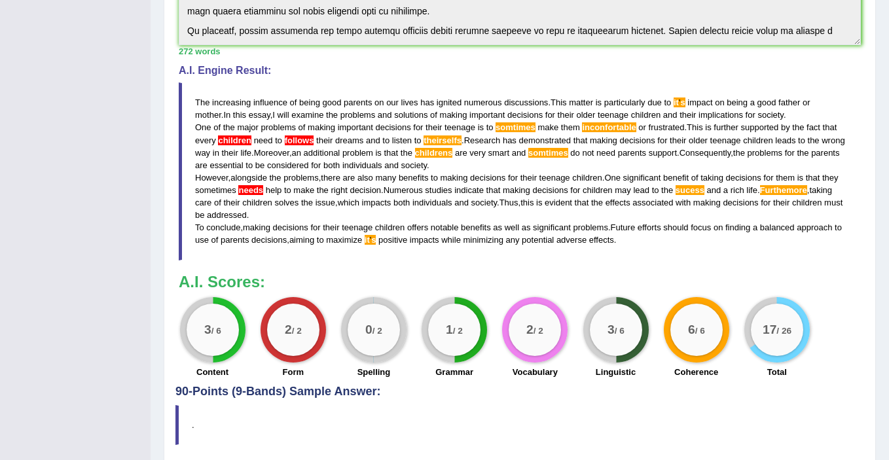
click at [807, 194] on span "Furthemore" at bounding box center [783, 190] width 47 height 10
click at [609, 128] on span "inconfortable" at bounding box center [609, 127] width 54 height 10
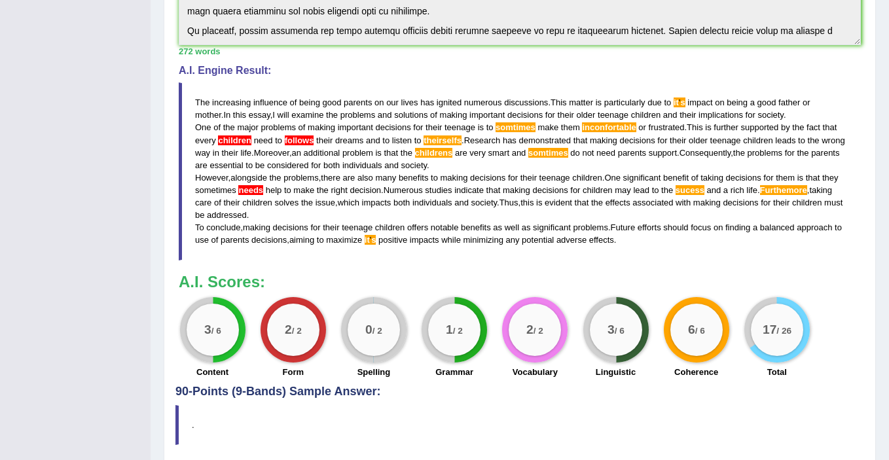
click at [609, 128] on span "inconfortable" at bounding box center [609, 127] width 54 height 10
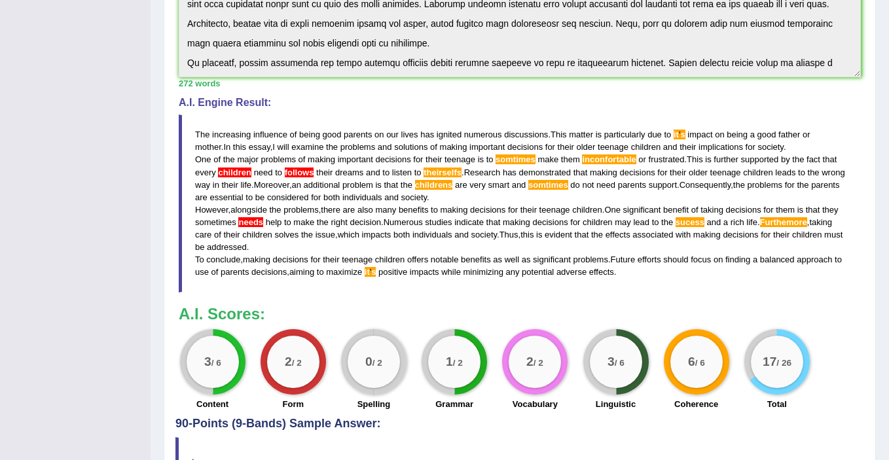
scroll to position [431, 0]
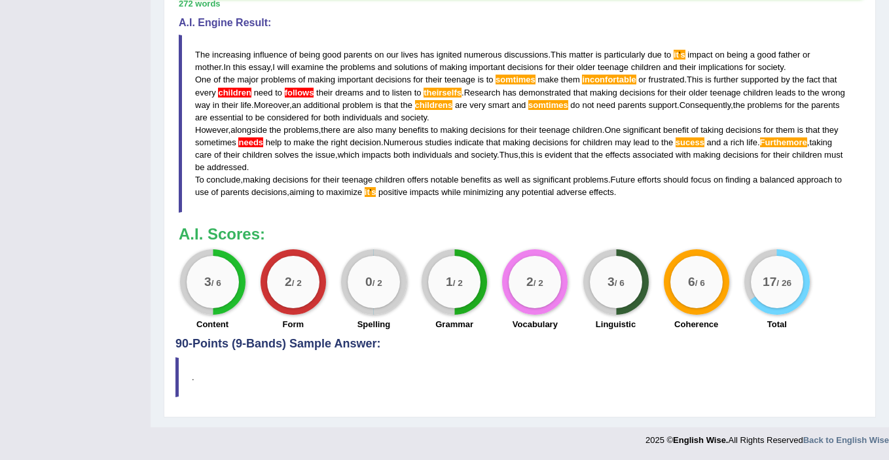
click at [256, 346] on h4 "90-Points (9-Bands) Sample Answer:" at bounding box center [520, 45] width 689 height 612
click at [196, 350] on h4 "90-Points (9-Bands) Sample Answer:" at bounding box center [520, 45] width 689 height 612
click at [367, 356] on div "Practice Writing: Write Essay 4 Parents Instructions: You will have 20 minutes …" at bounding box center [520, 49] width 712 height 738
click at [342, 343] on h4 "90-Points (9-Bands) Sample Answer:" at bounding box center [520, 45] width 689 height 612
